Goal: Task Accomplishment & Management: Manage account settings

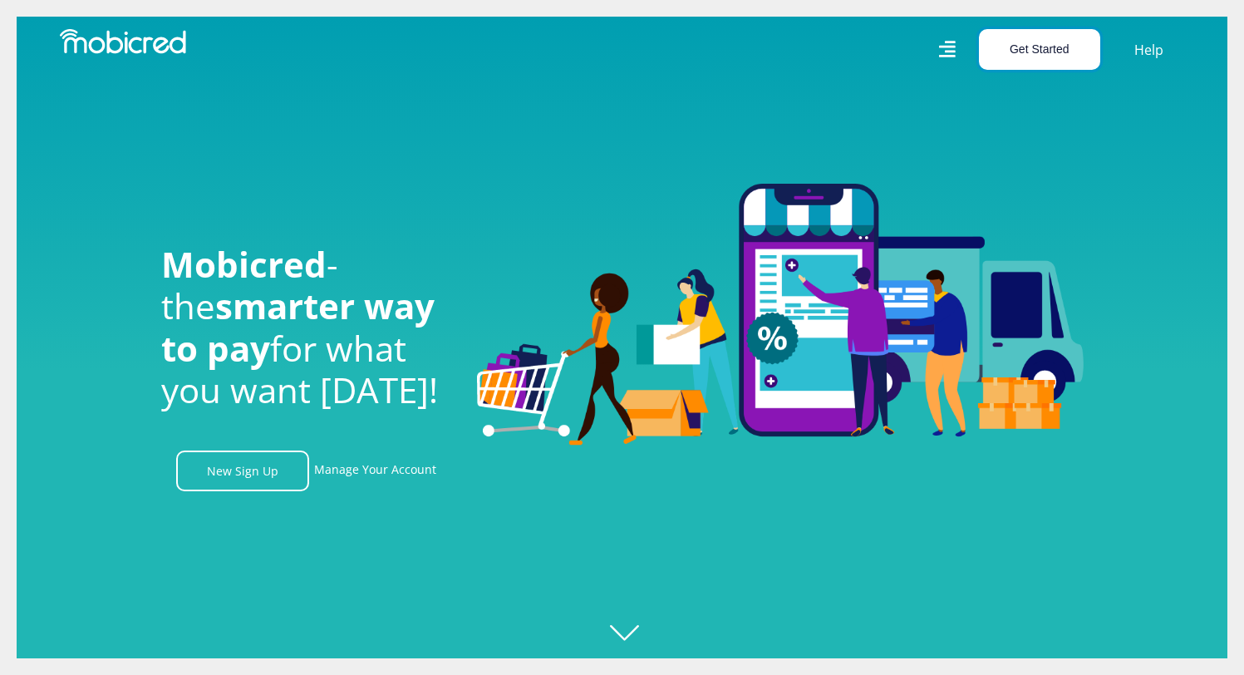
click at [1038, 56] on button "Get Started" at bounding box center [1039, 49] width 121 height 41
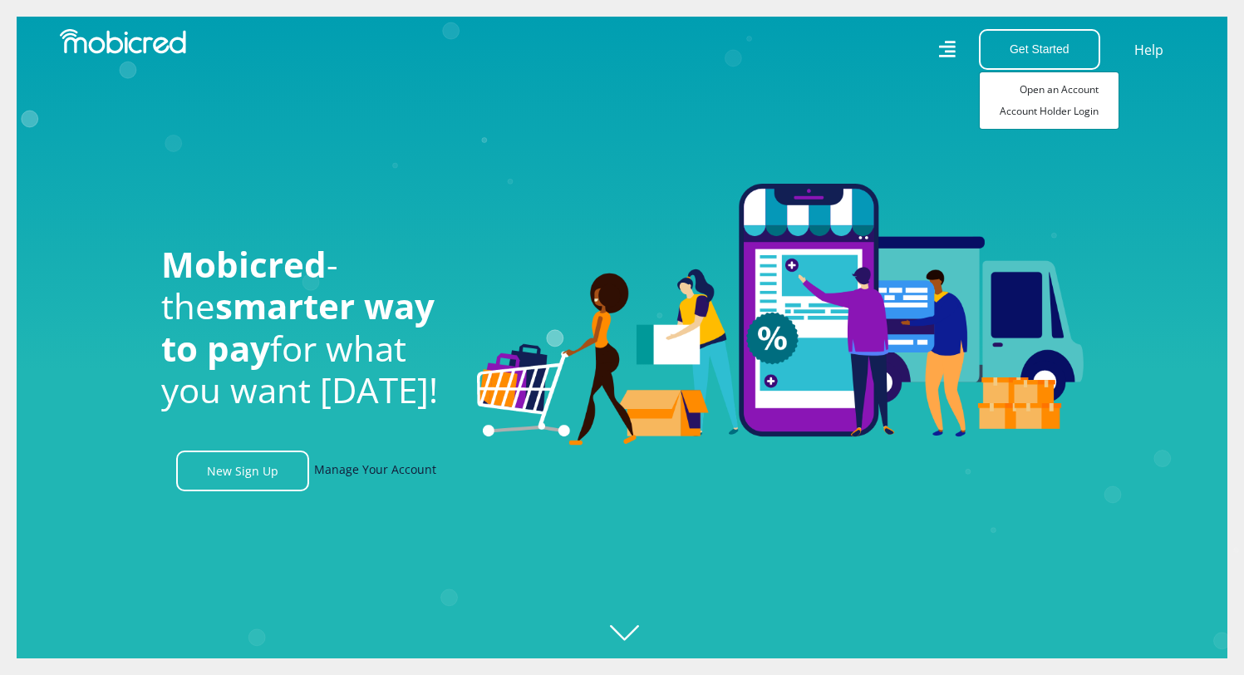
scroll to position [0, 1184]
click at [370, 474] on link "Manage Your Account" at bounding box center [375, 470] width 122 height 41
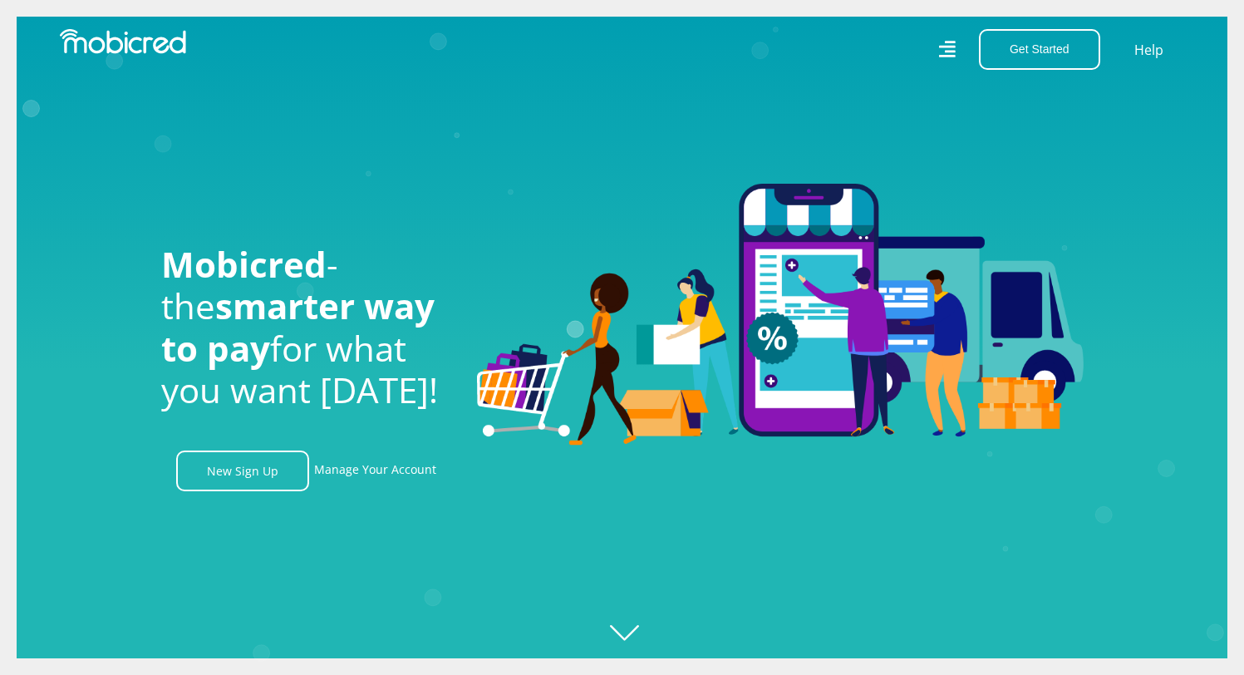
scroll to position [0, 2131]
click at [383, 480] on link "Manage Your Account" at bounding box center [375, 470] width 122 height 41
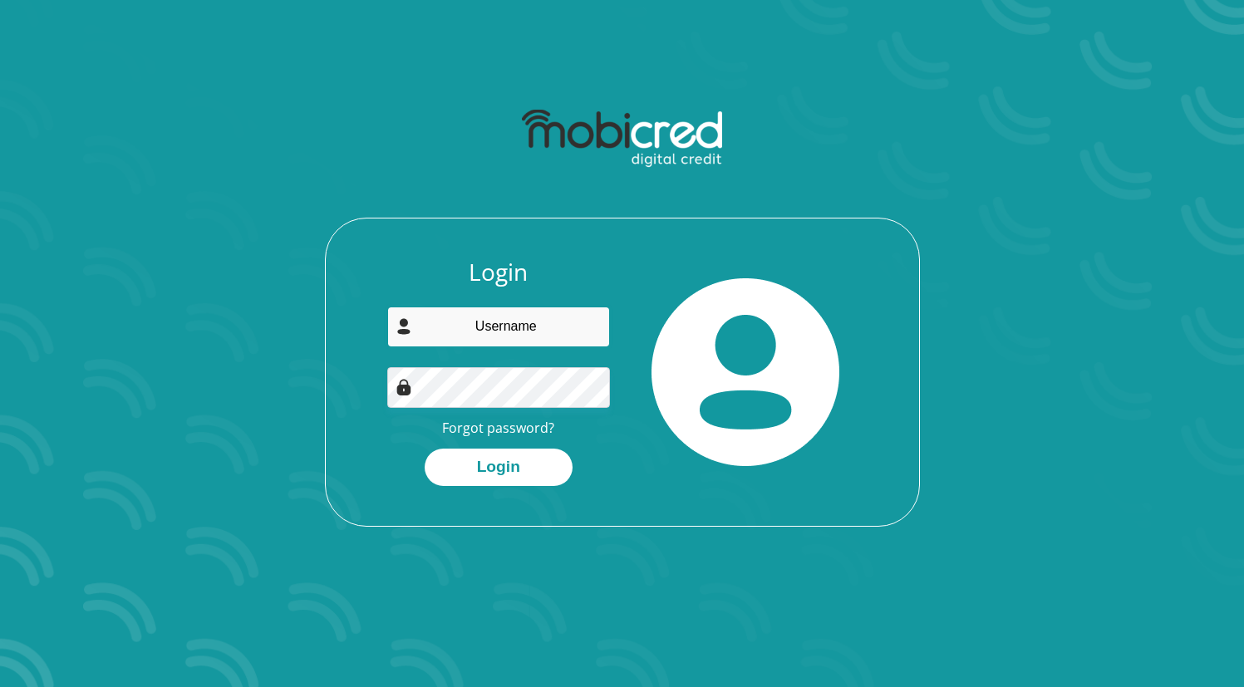
click at [490, 320] on input "email" at bounding box center [498, 327] width 223 height 41
click at [472, 330] on input "email" at bounding box center [498, 327] width 223 height 41
type input "mhlongosbusiso@yahoo.com"
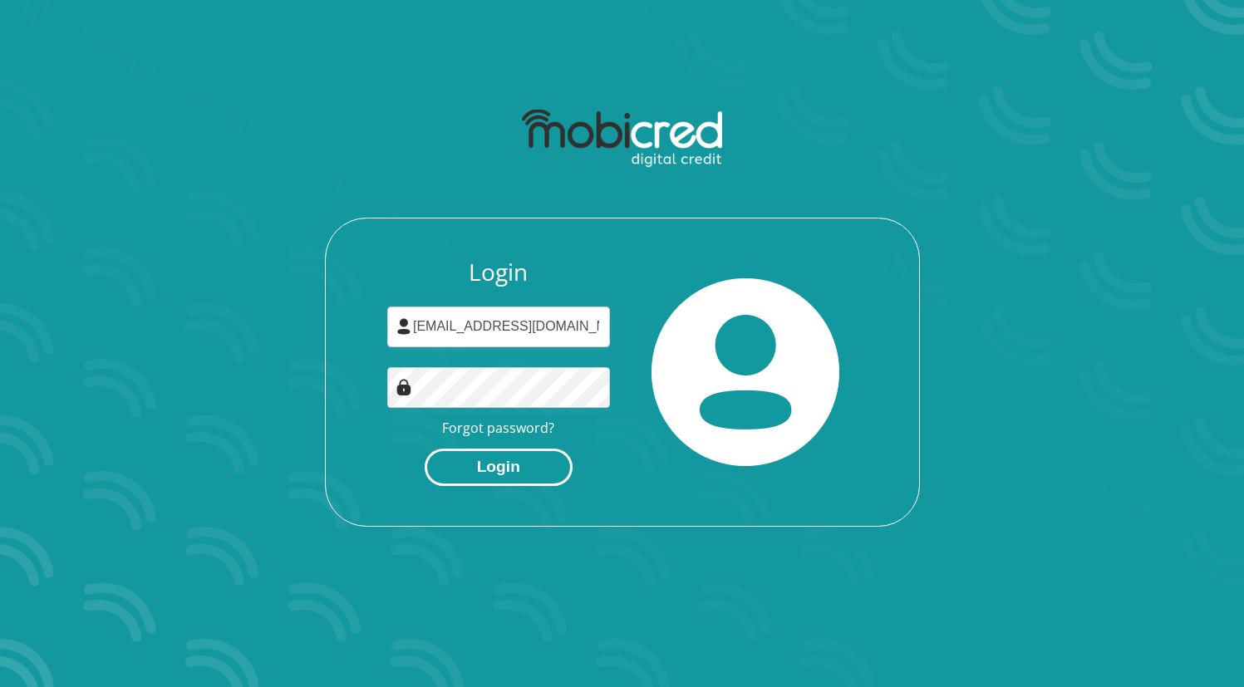
click at [506, 467] on button "Login" at bounding box center [499, 467] width 148 height 37
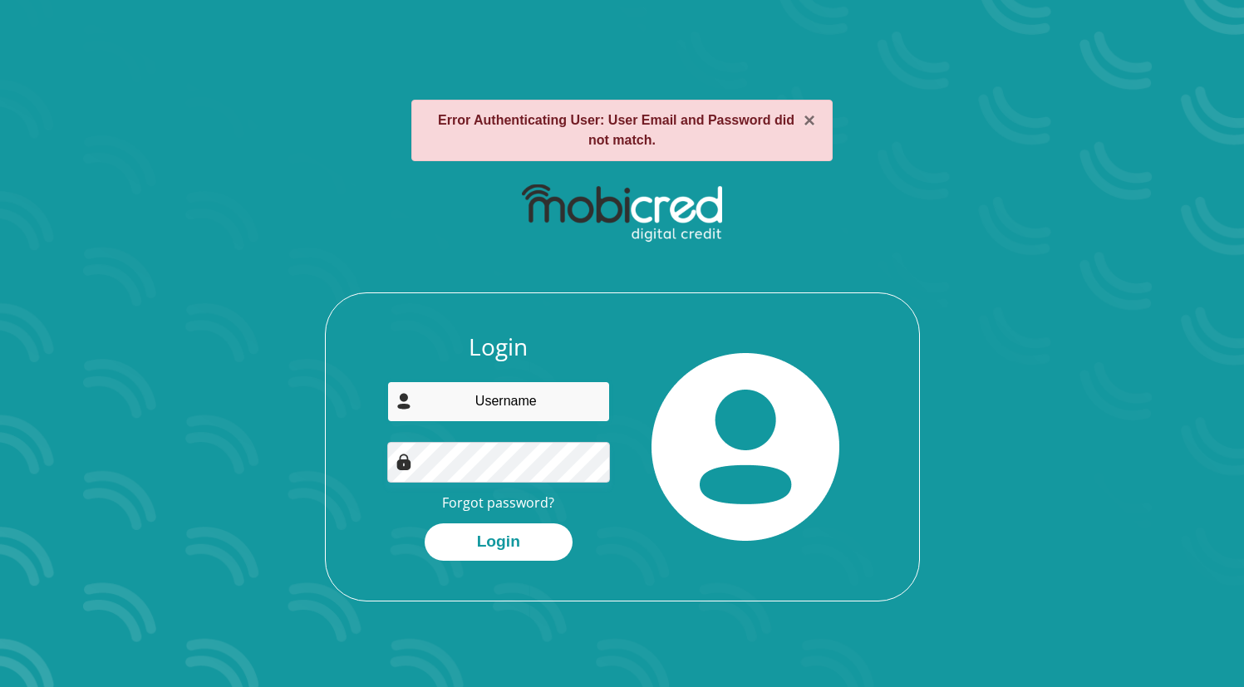
click at [503, 395] on input "email" at bounding box center [498, 401] width 223 height 41
click at [499, 500] on link "Forgot password?" at bounding box center [498, 503] width 112 height 18
click at [516, 410] on input "email" at bounding box center [498, 401] width 223 height 41
type input "mhlongosbusiso@outlook.com"
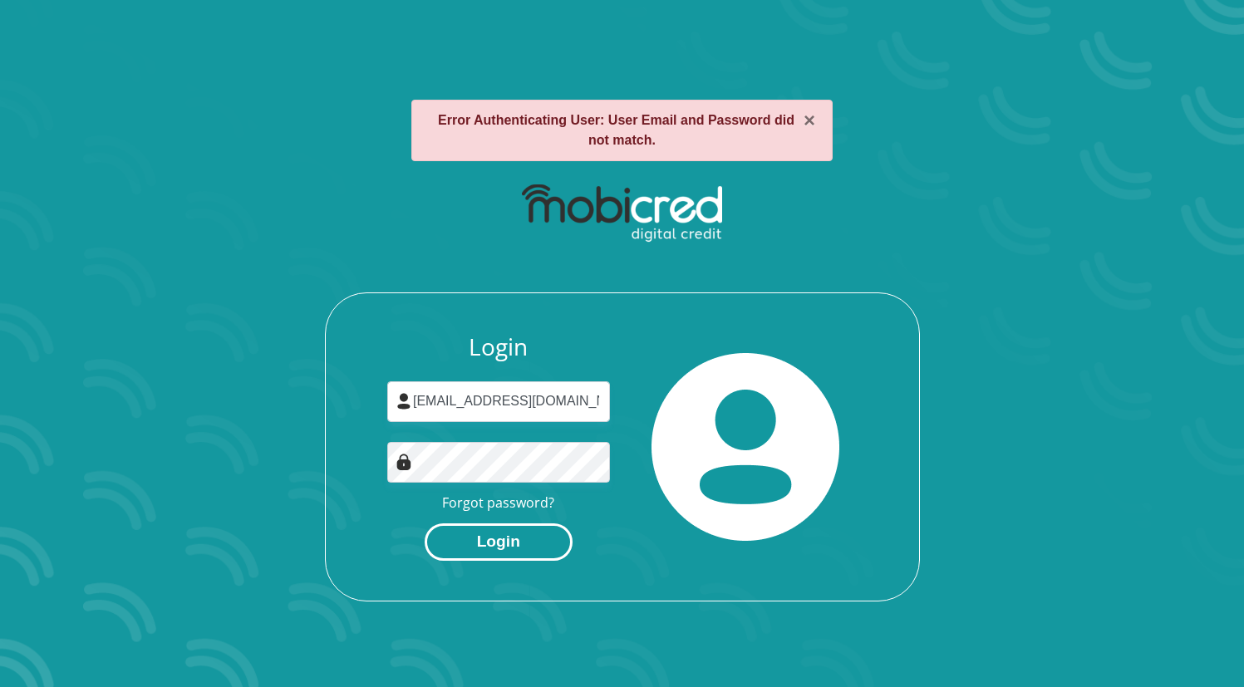
click at [493, 547] on button "Login" at bounding box center [499, 541] width 148 height 37
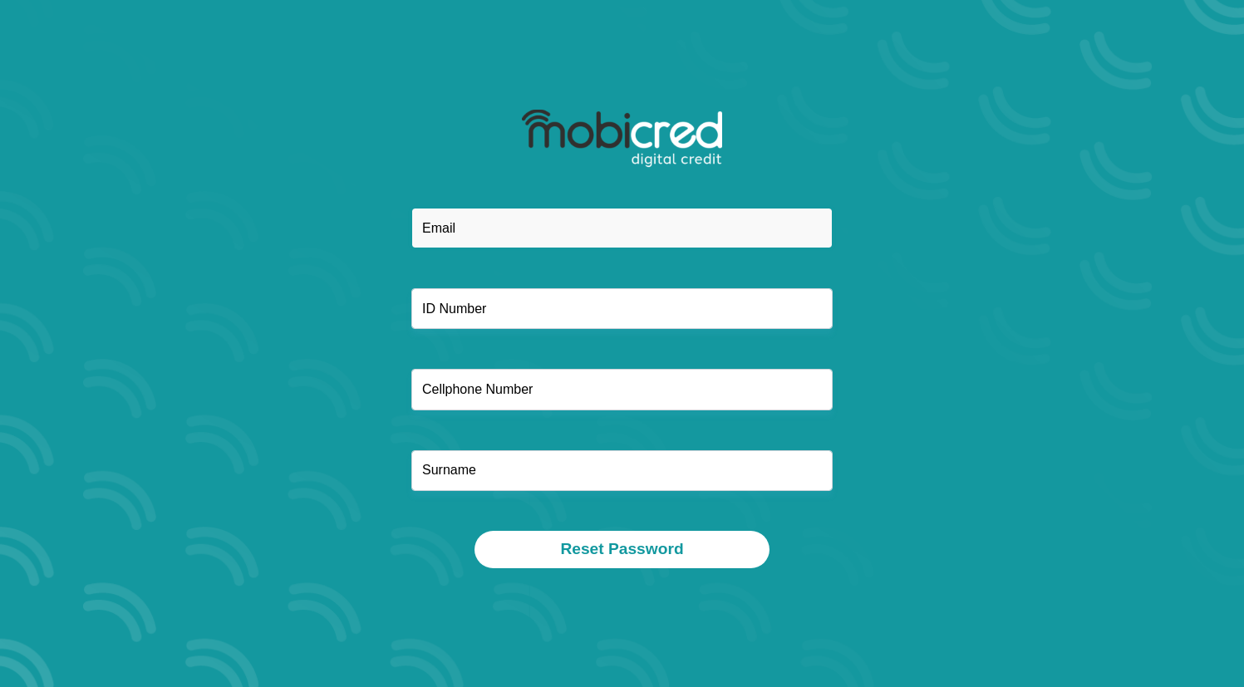
click at [502, 219] on input "email" at bounding box center [621, 228] width 421 height 41
type input "mhlongosbusios"
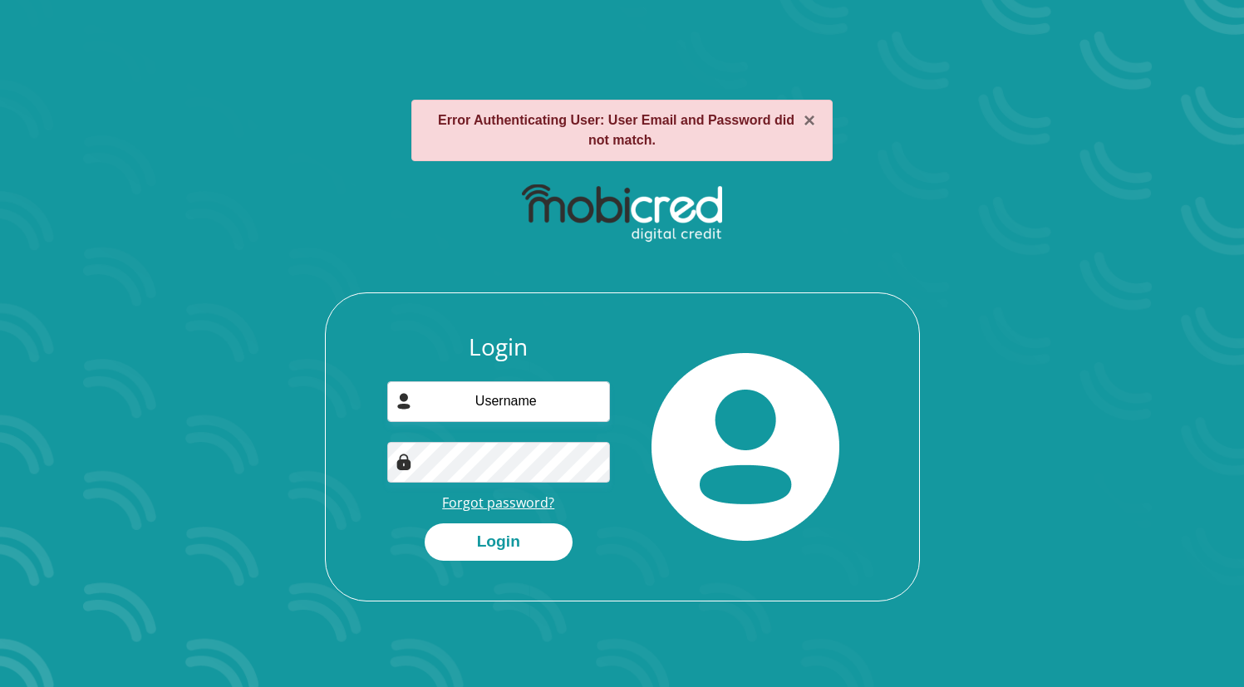
click at [503, 498] on link "Forgot password?" at bounding box center [498, 503] width 112 height 18
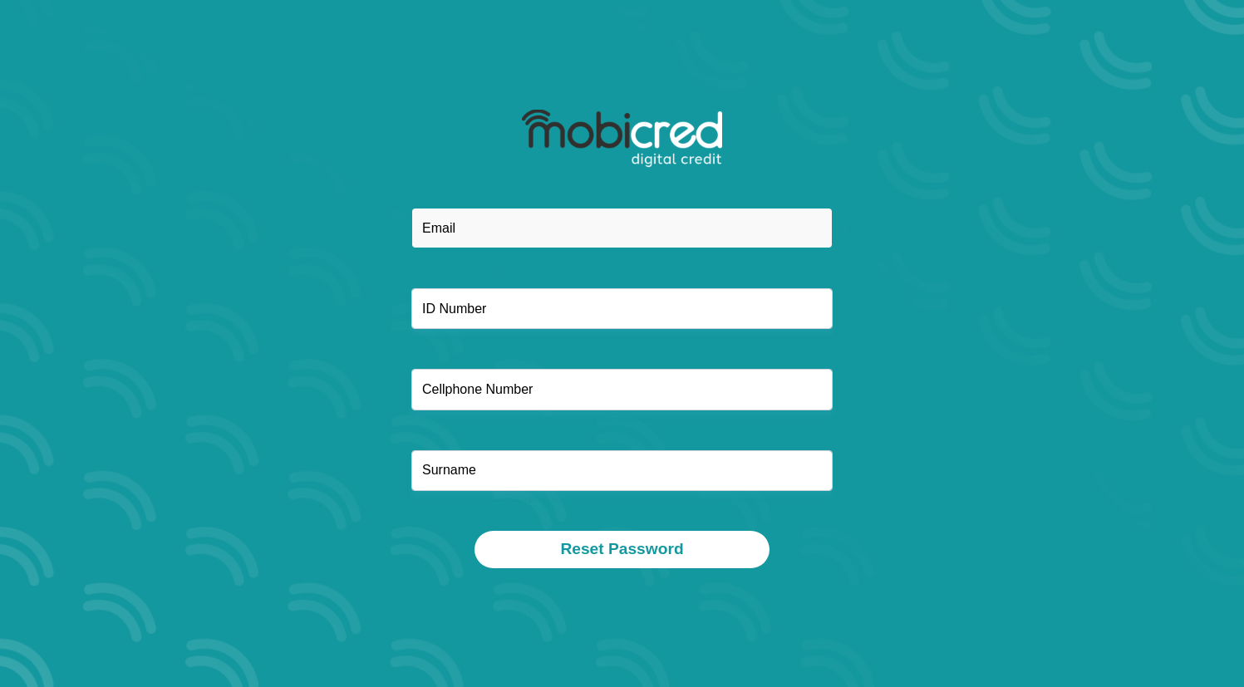
click at [480, 240] on input "email" at bounding box center [621, 228] width 421 height 41
type input "[EMAIL_ADDRESS][DOMAIN_NAME]"
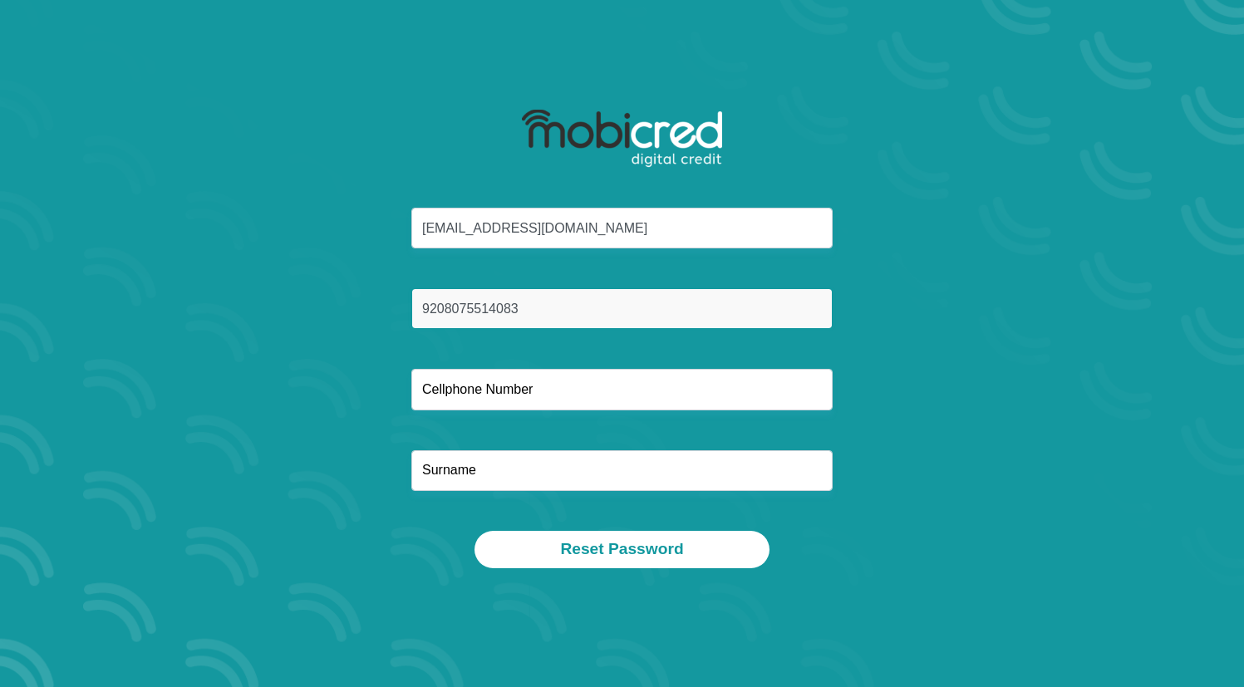
type input "9208075514083"
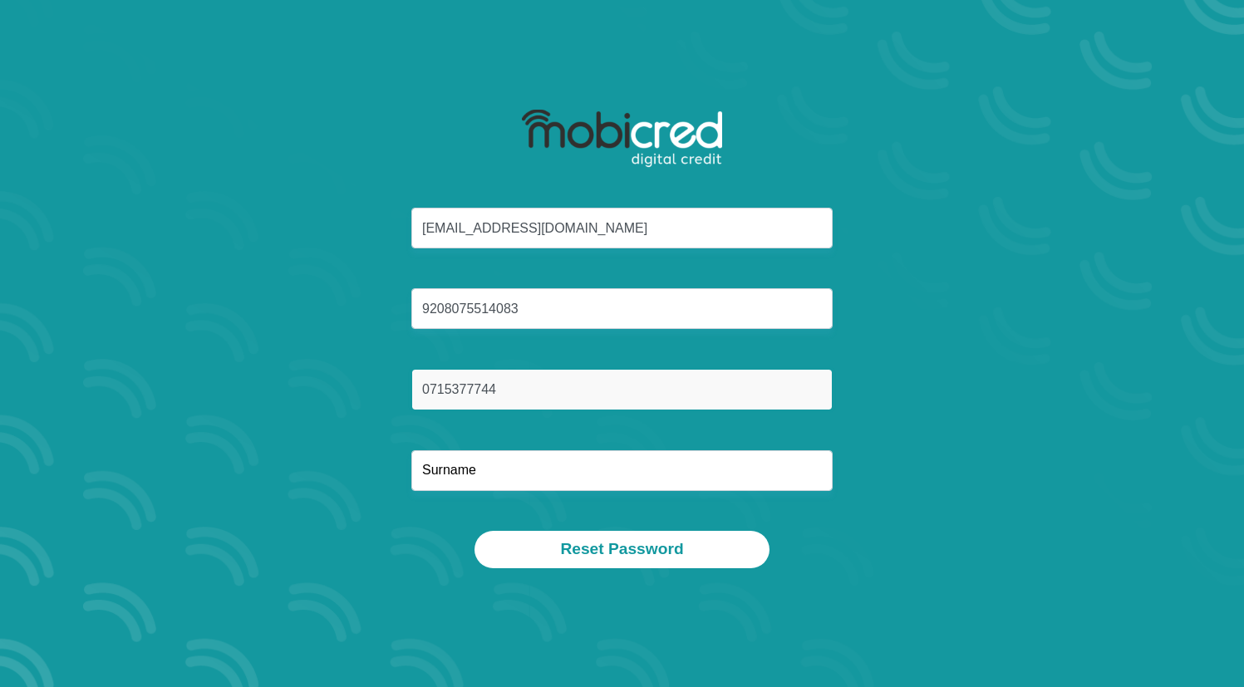
type input "0715377744"
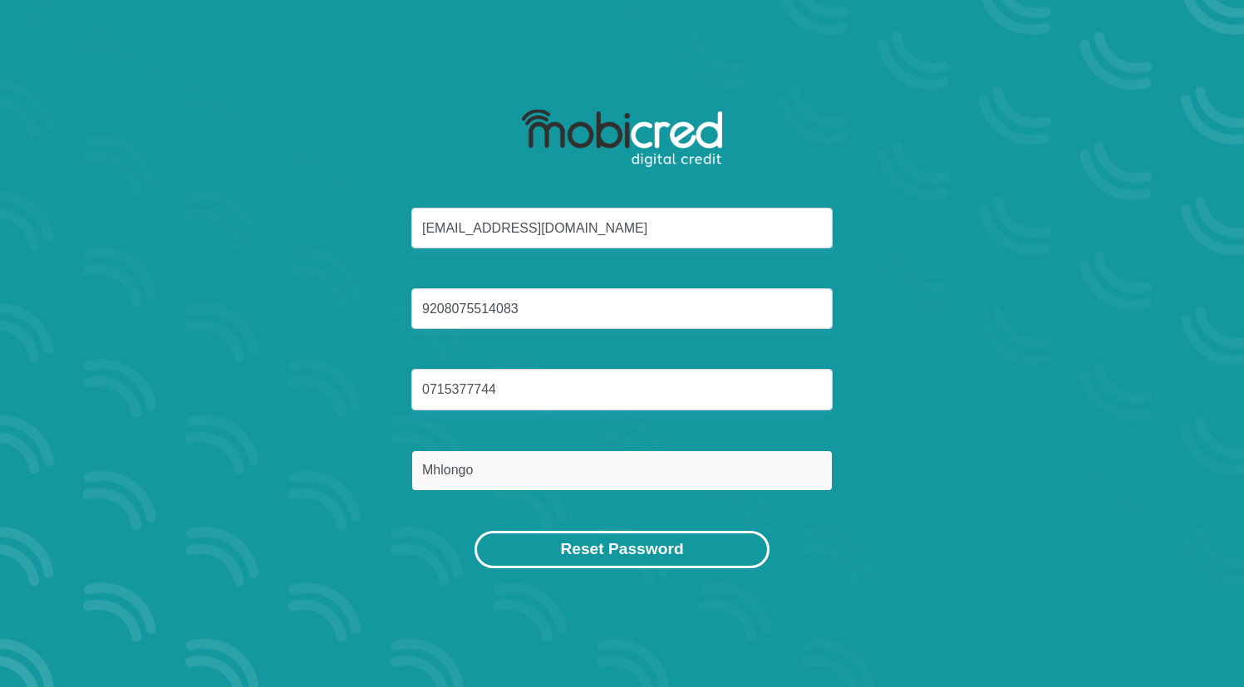
type input "Mhlongo"
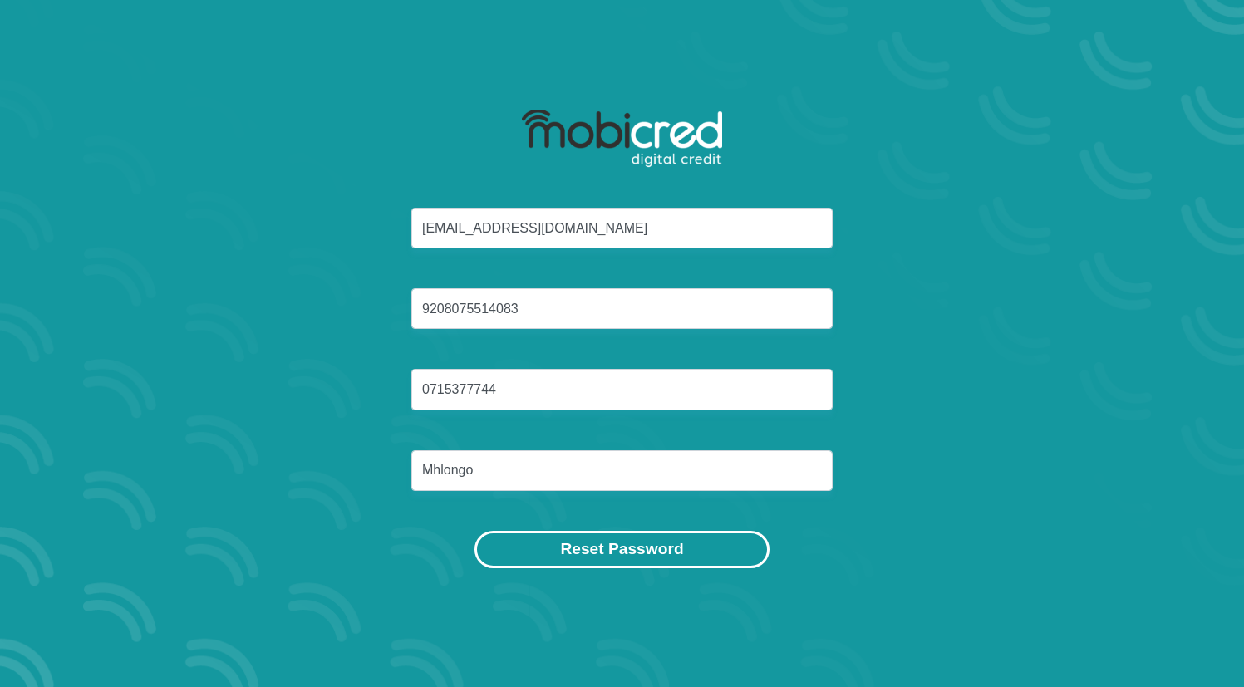
click at [639, 552] on button "Reset Password" at bounding box center [621, 549] width 294 height 37
